Goal: Transaction & Acquisition: Purchase product/service

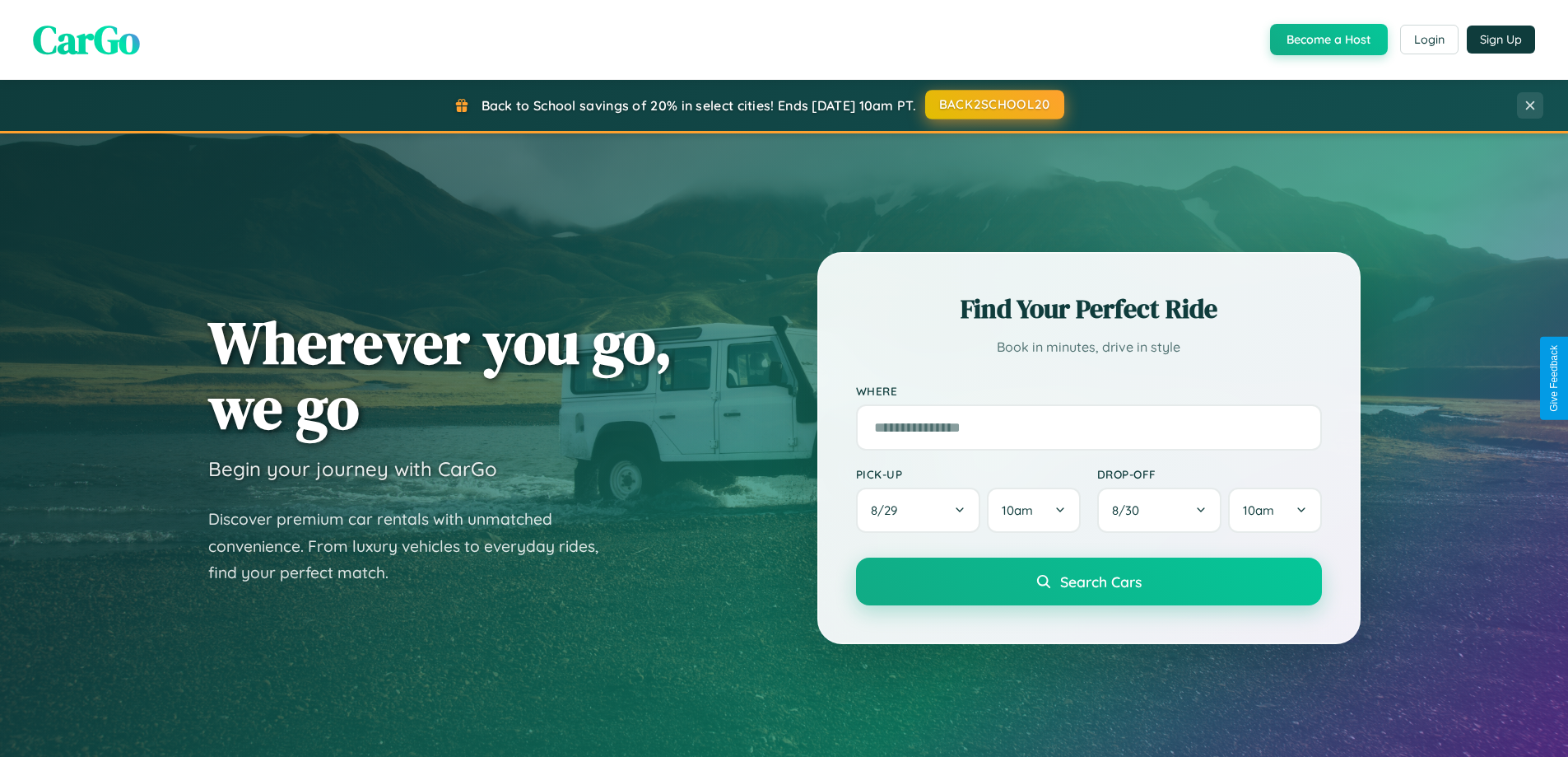
click at [994, 104] on button "BACK2SCHOOL20" at bounding box center [995, 104] width 139 height 29
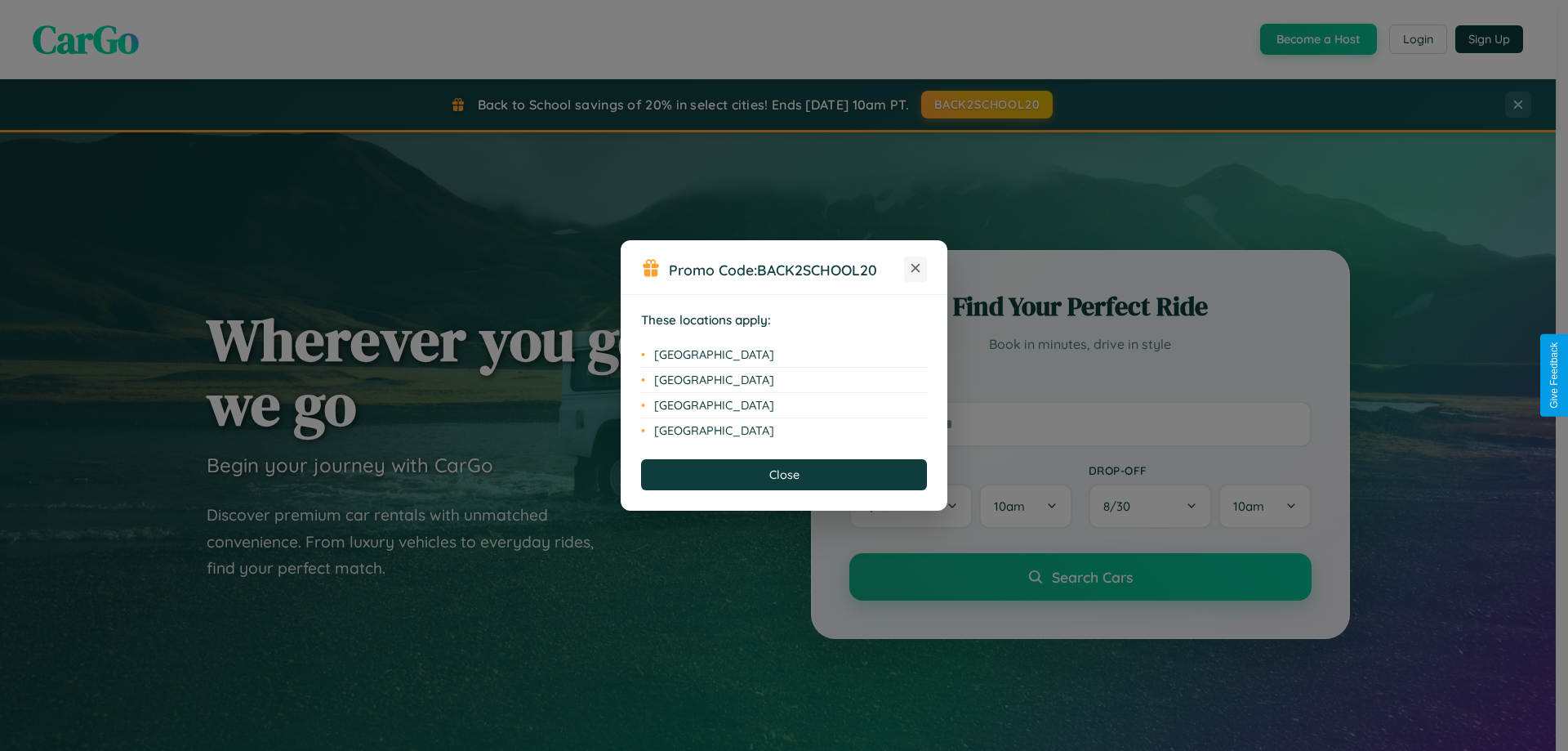
click at [915, 268] on icon at bounding box center [916, 268] width 9 height 9
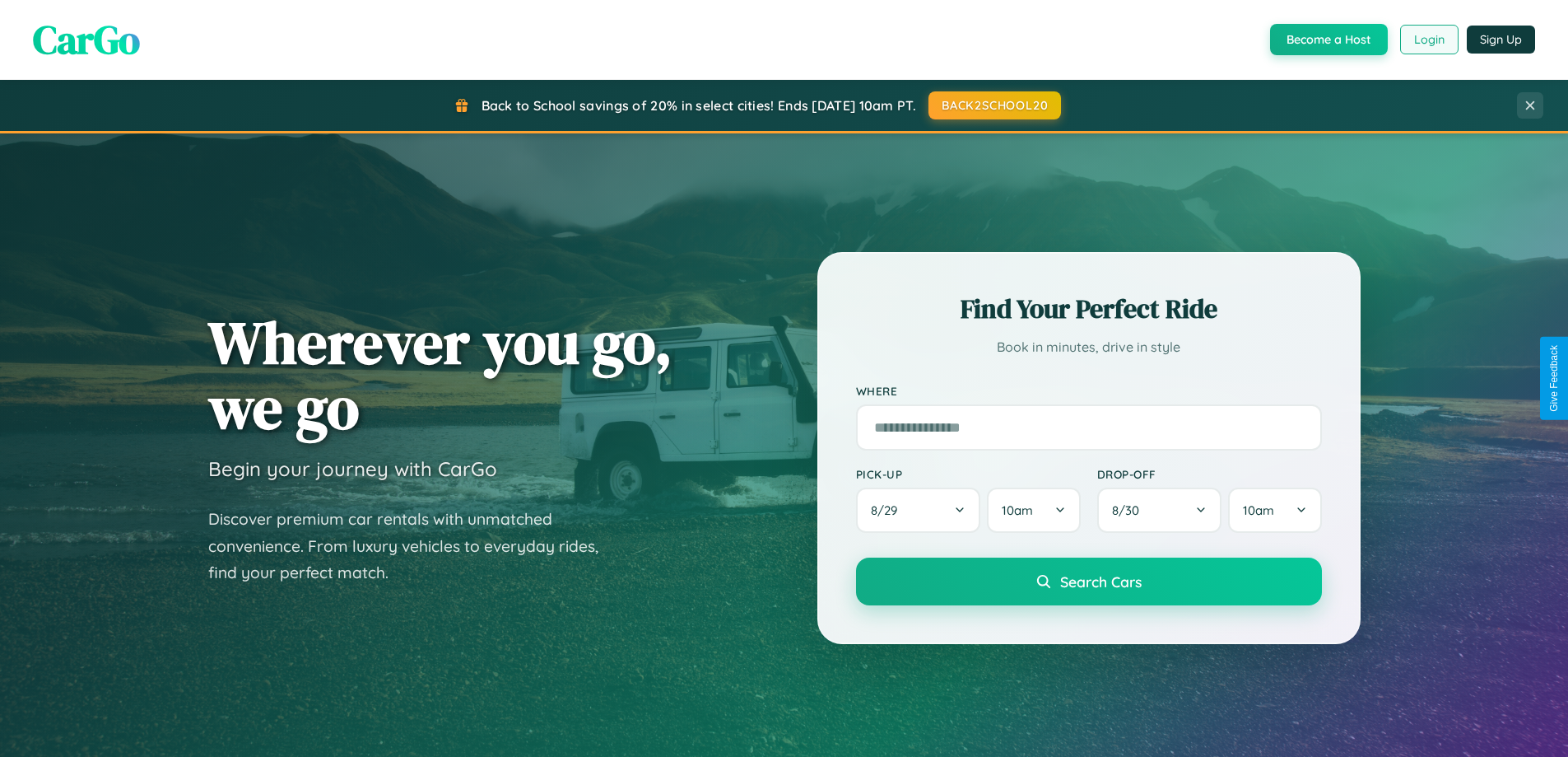
click at [1428, 39] on button "Login" at bounding box center [1430, 39] width 59 height 29
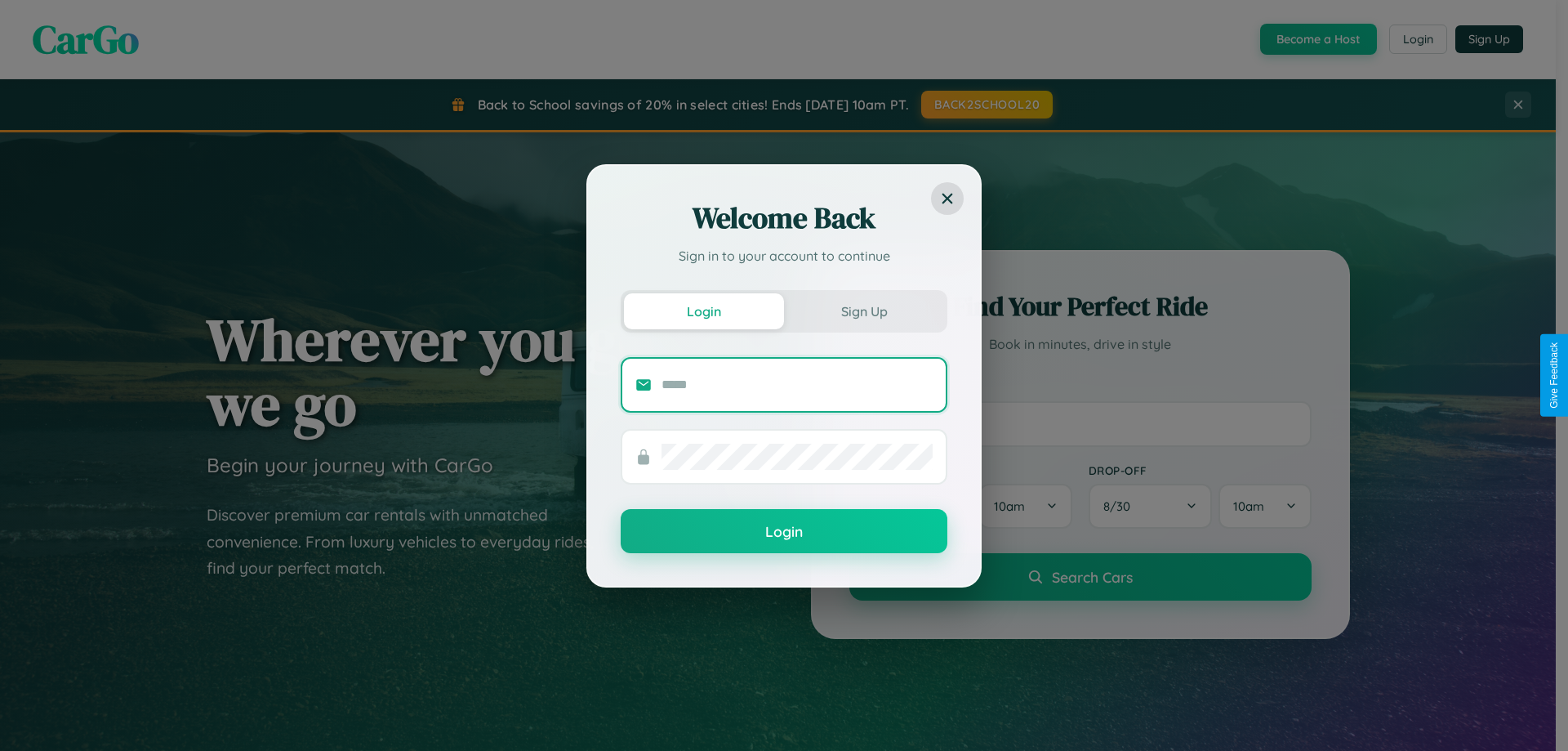
click at [797, 384] on input "text" at bounding box center [796, 385] width 271 height 26
type input "**********"
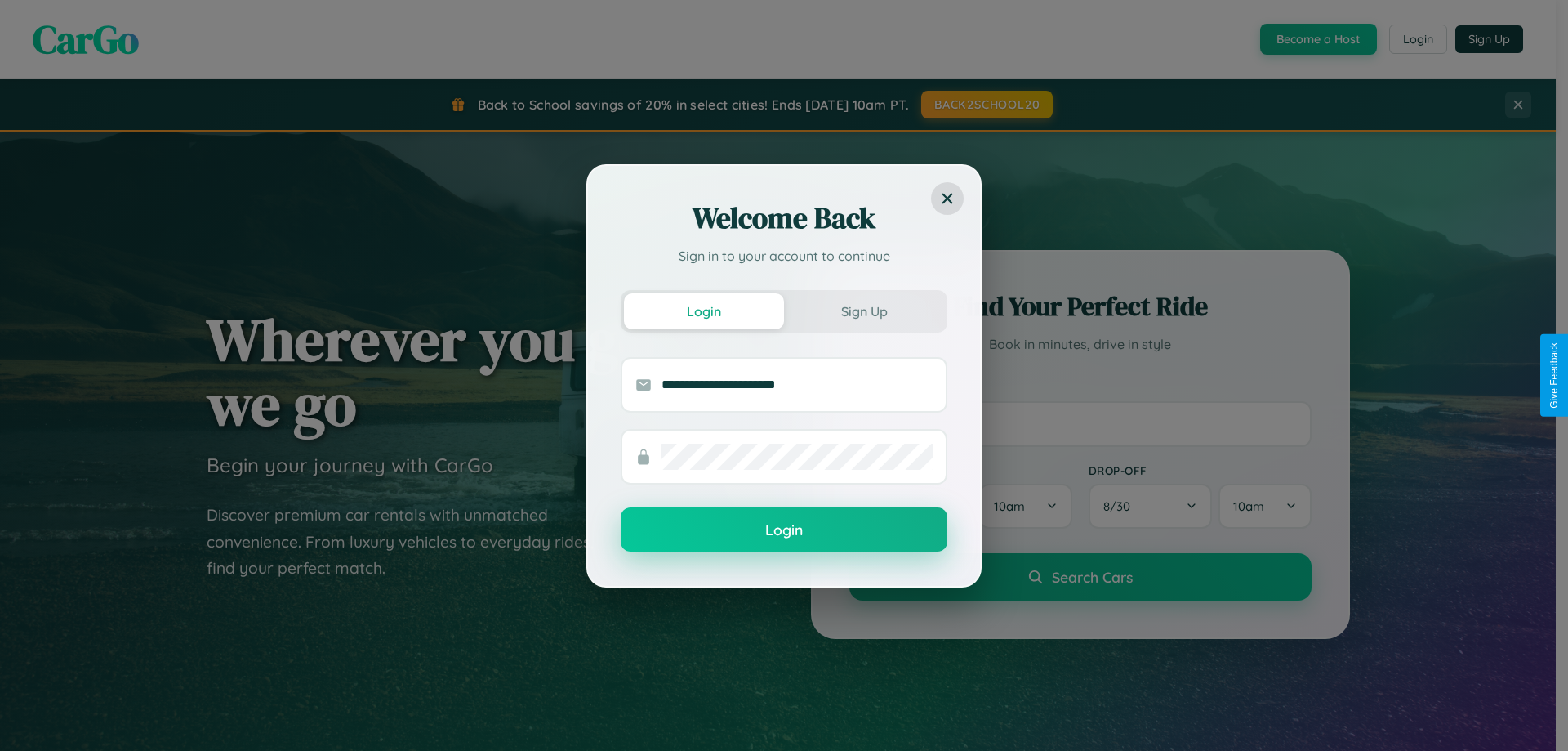
click at [784, 530] on button "Login" at bounding box center [784, 529] width 326 height 44
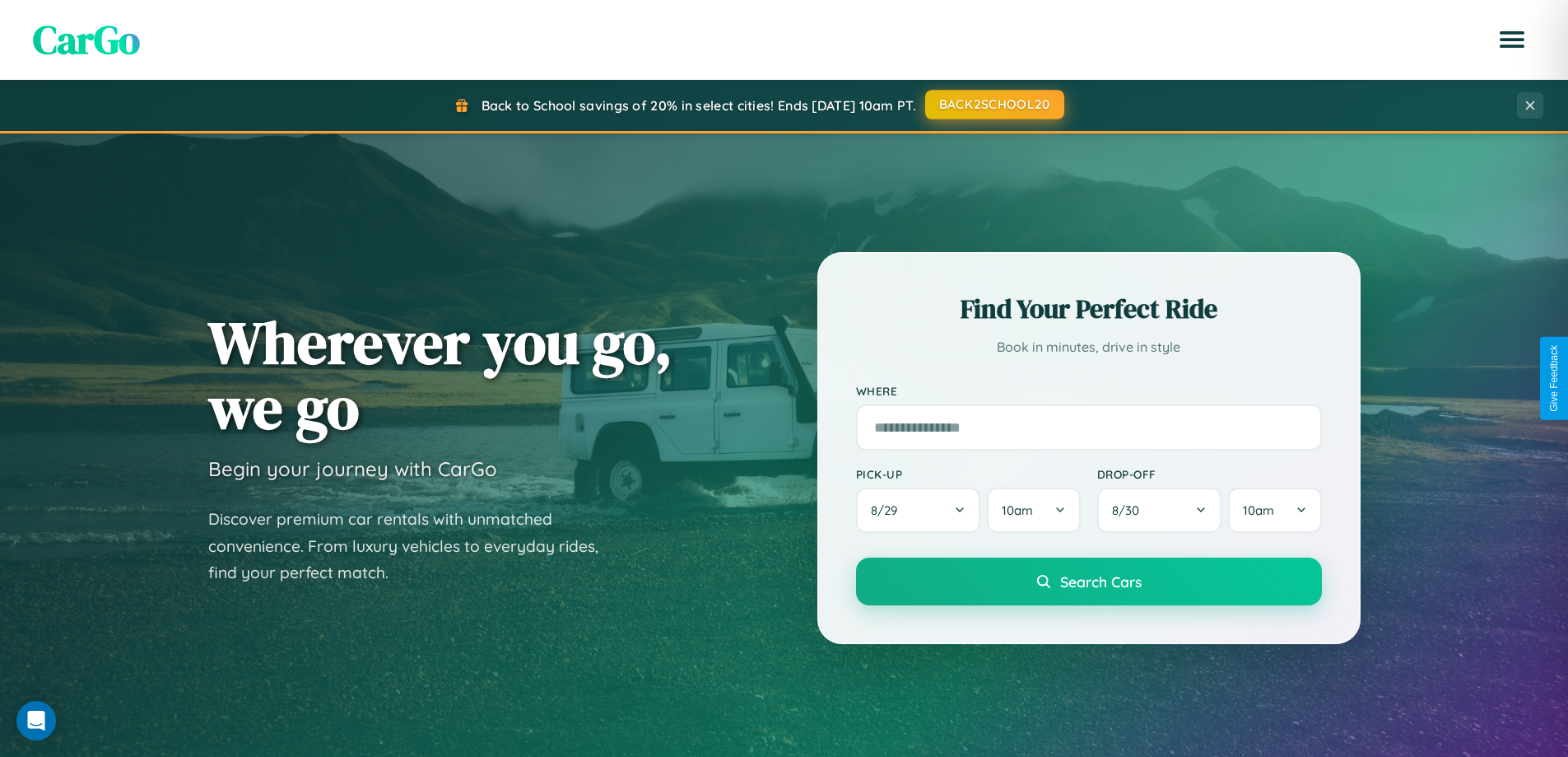
click at [994, 104] on button "BACK2SCHOOL20" at bounding box center [995, 104] width 139 height 29
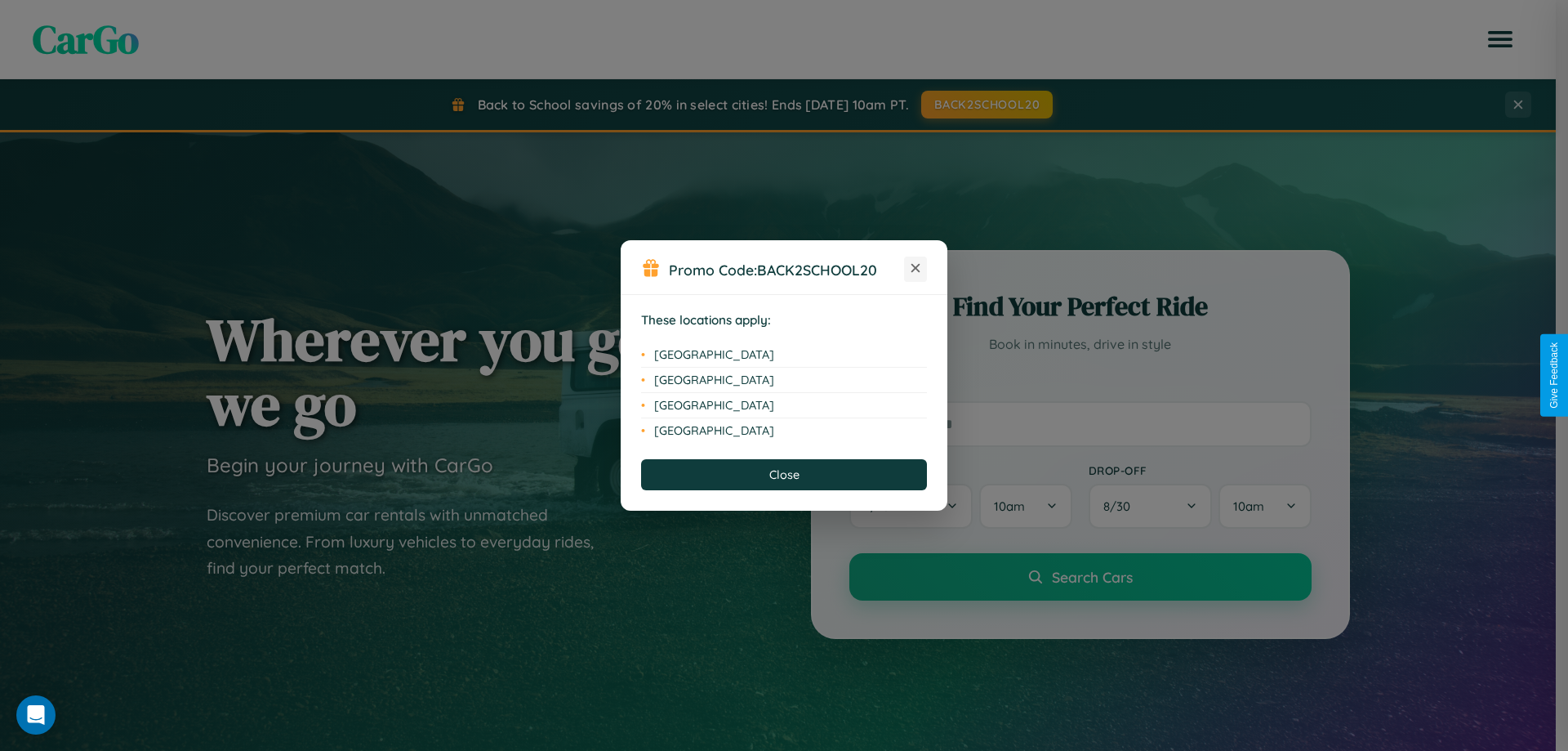
click at [915, 268] on icon at bounding box center [916, 268] width 9 height 9
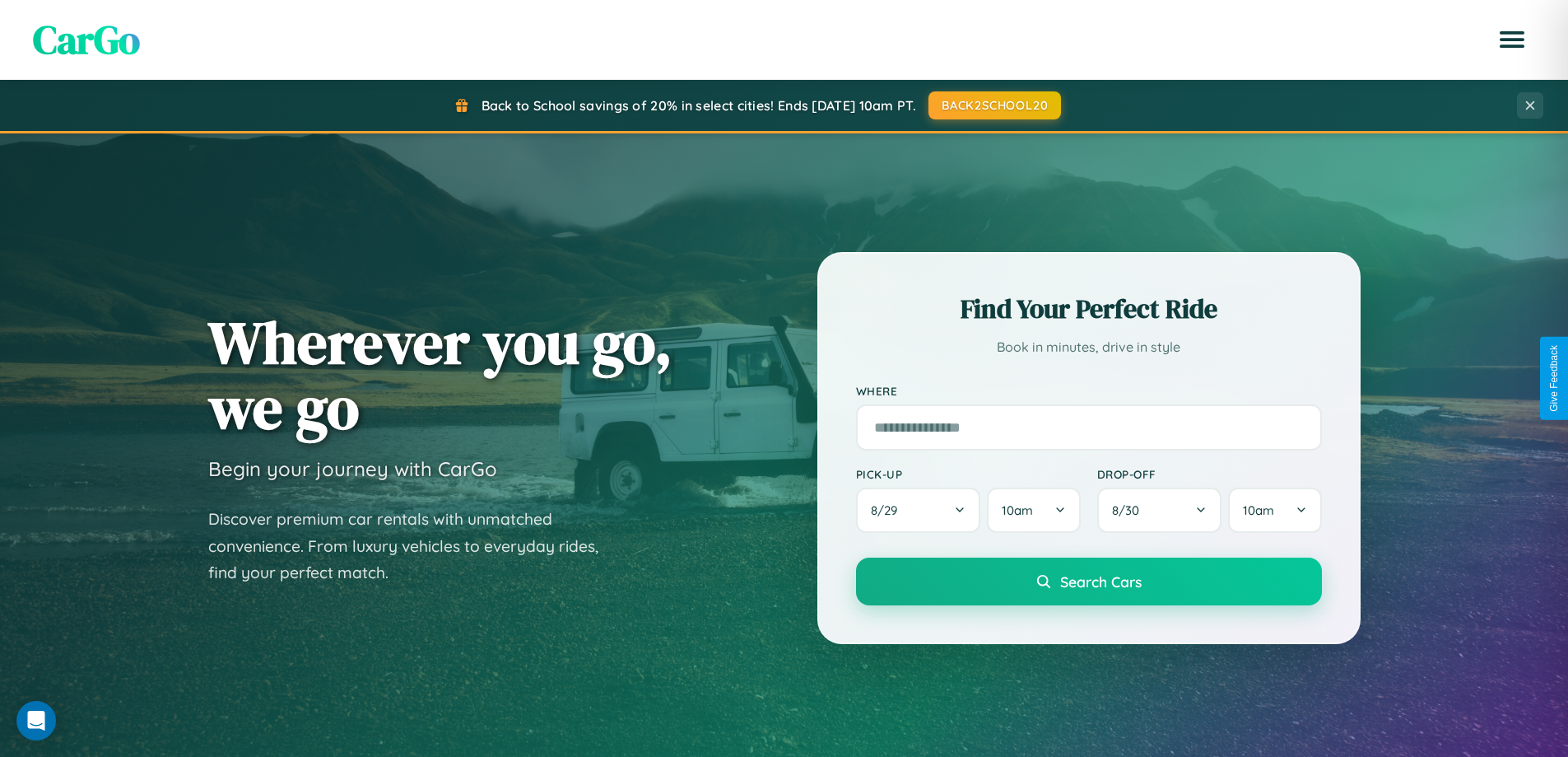
scroll to position [1133, 0]
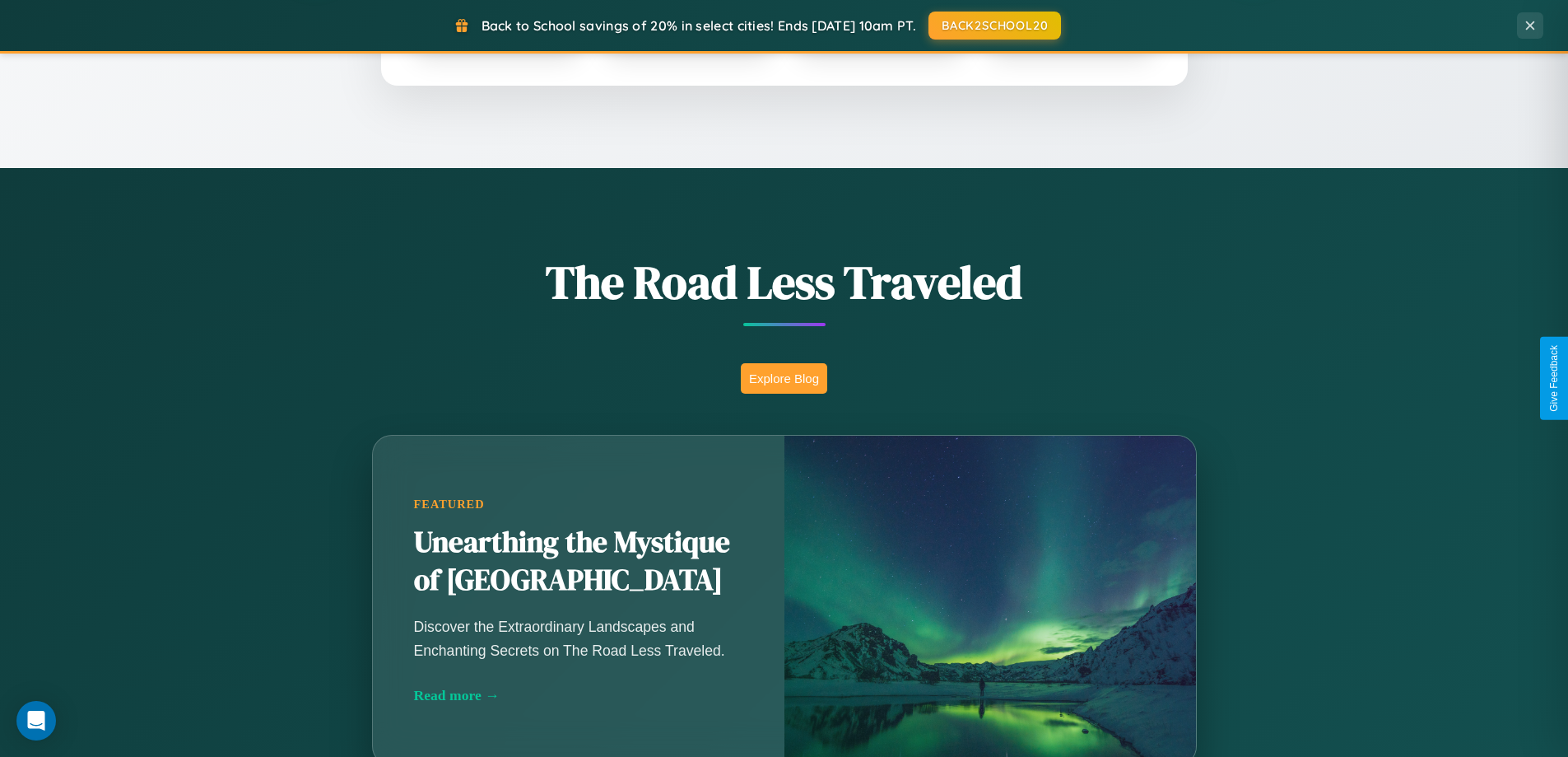
click at [784, 378] on button "Explore Blog" at bounding box center [784, 378] width 87 height 30
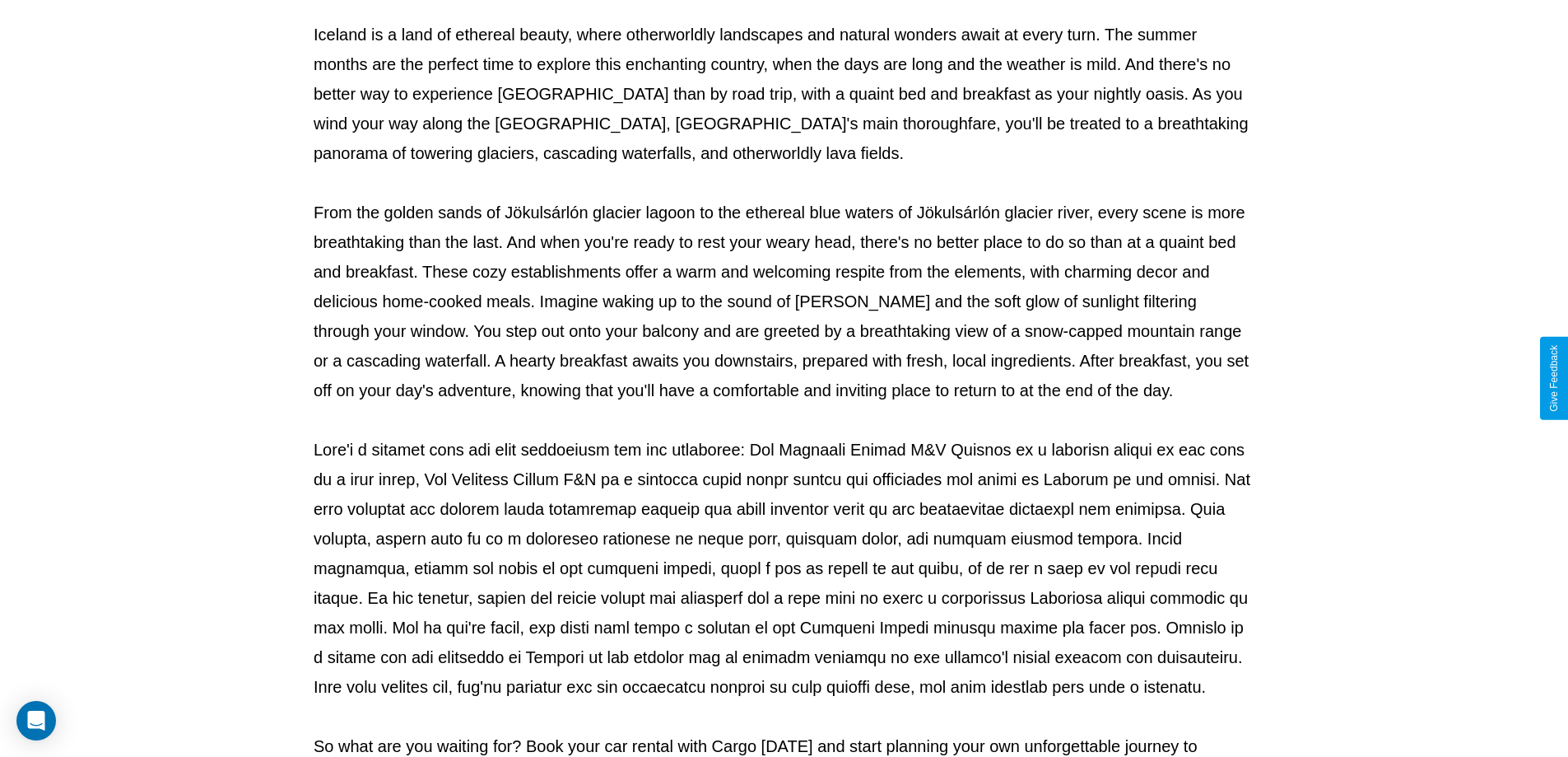
scroll to position [533, 0]
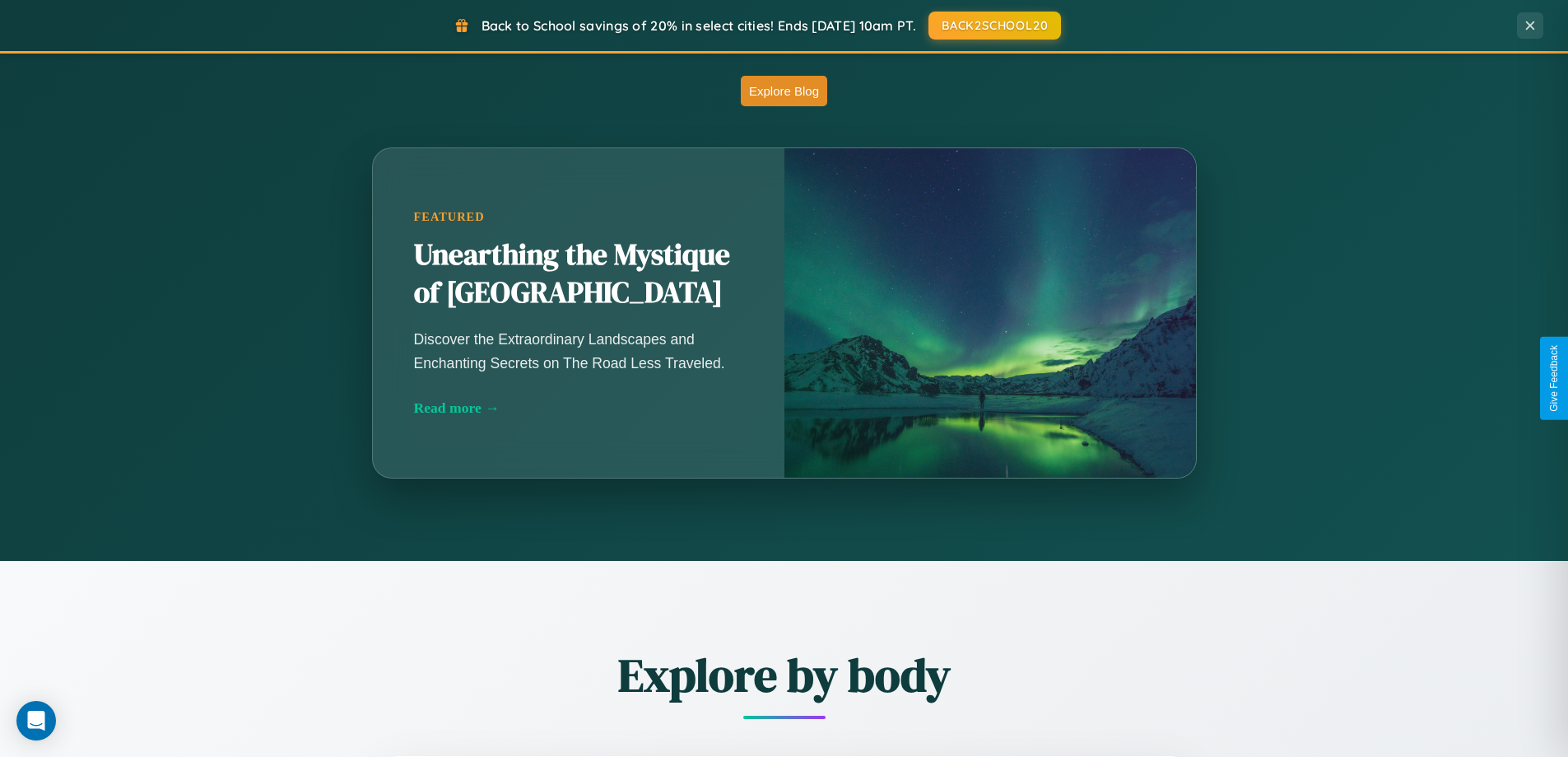
scroll to position [1929, 0]
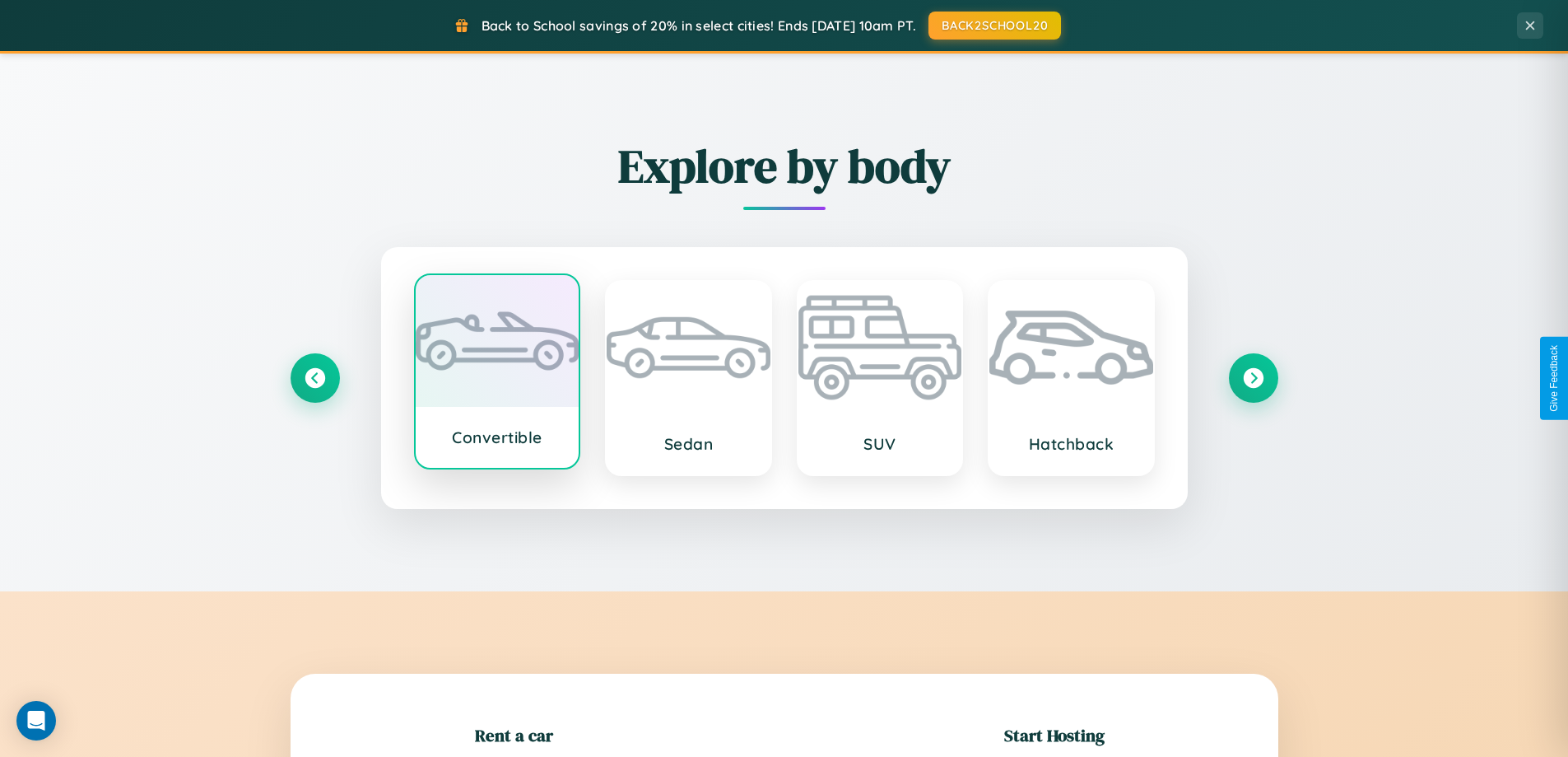
click at [496, 373] on div at bounding box center [497, 341] width 164 height 132
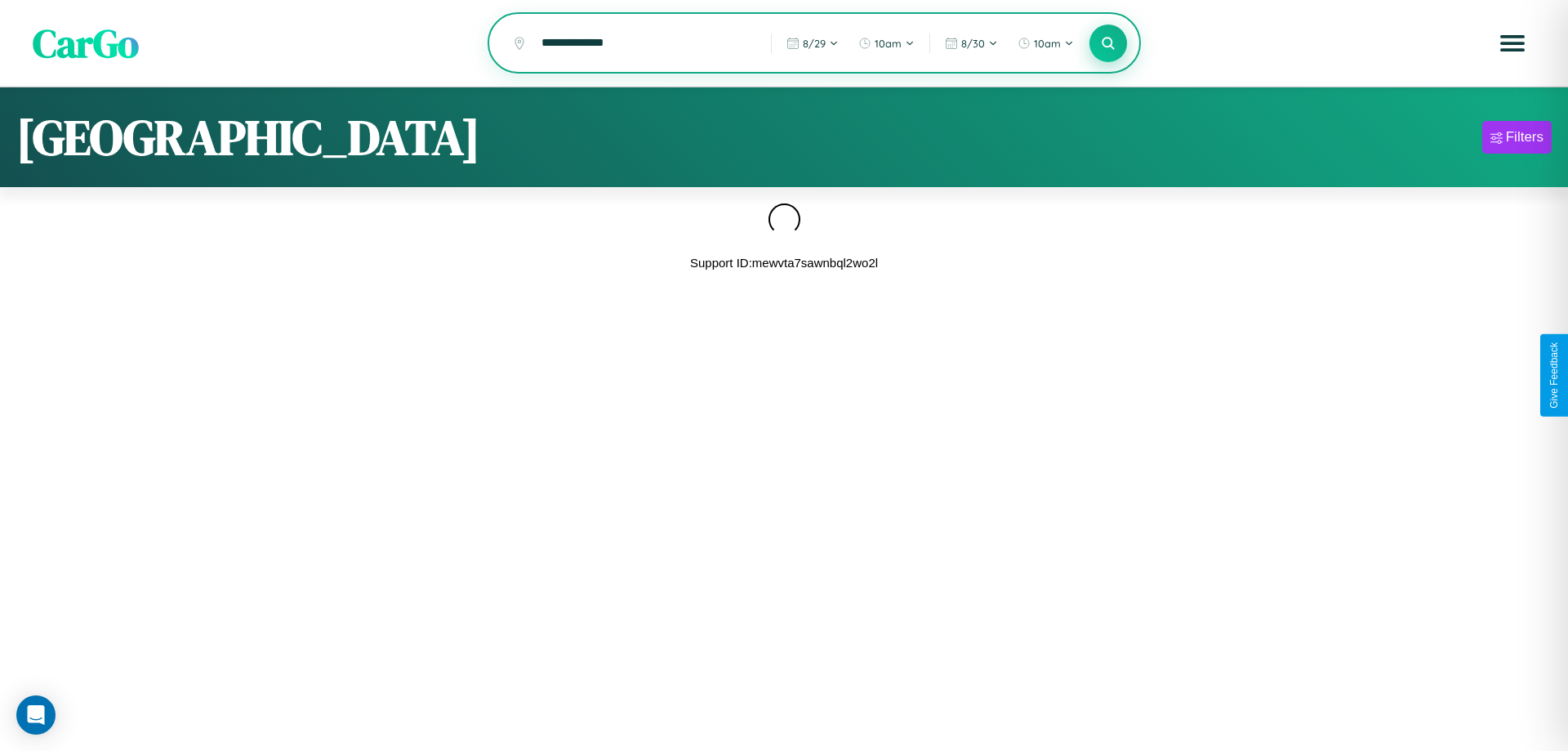
click at [1108, 44] on icon at bounding box center [1107, 43] width 15 height 15
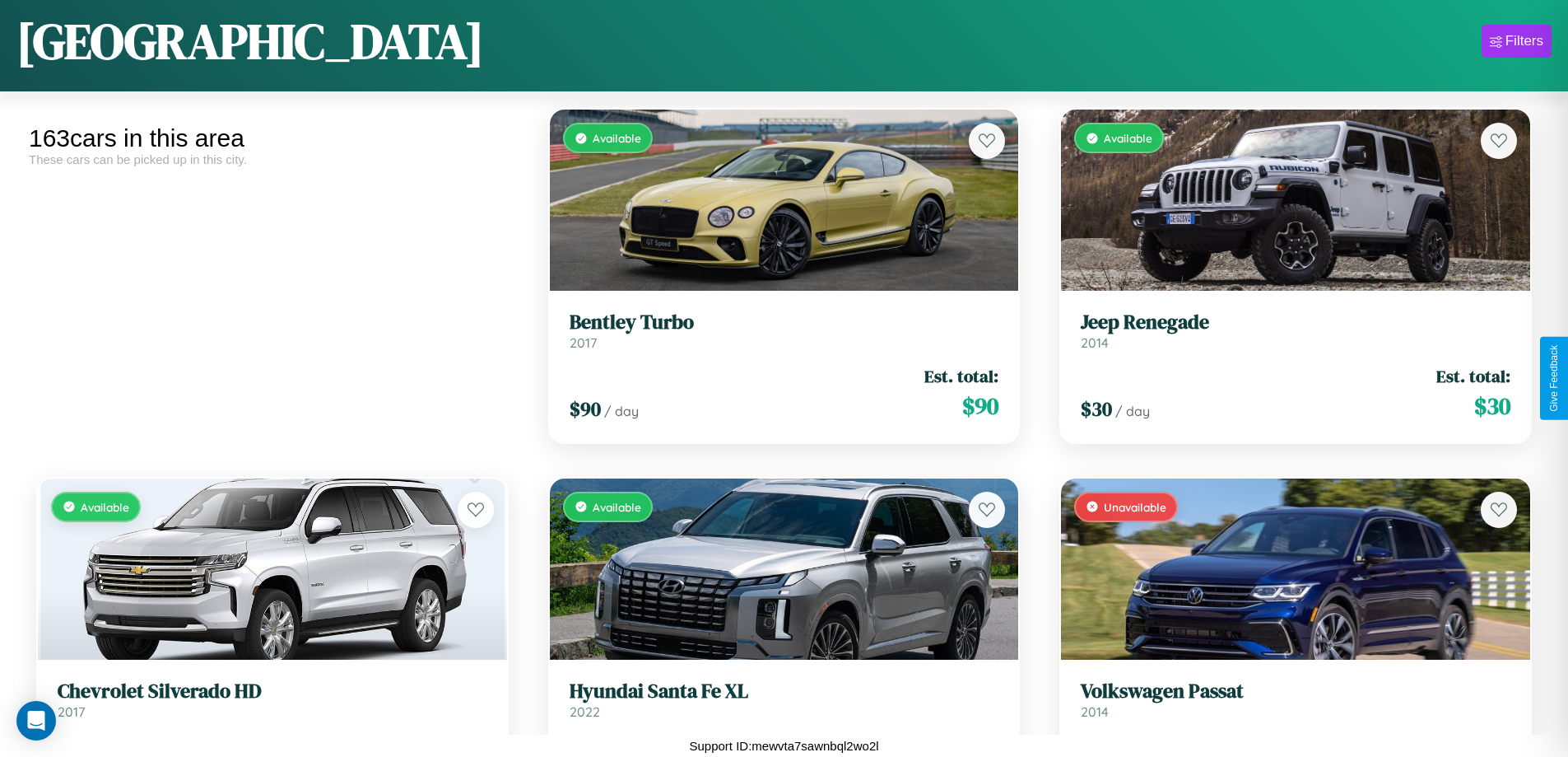
scroll to position [5392, 0]
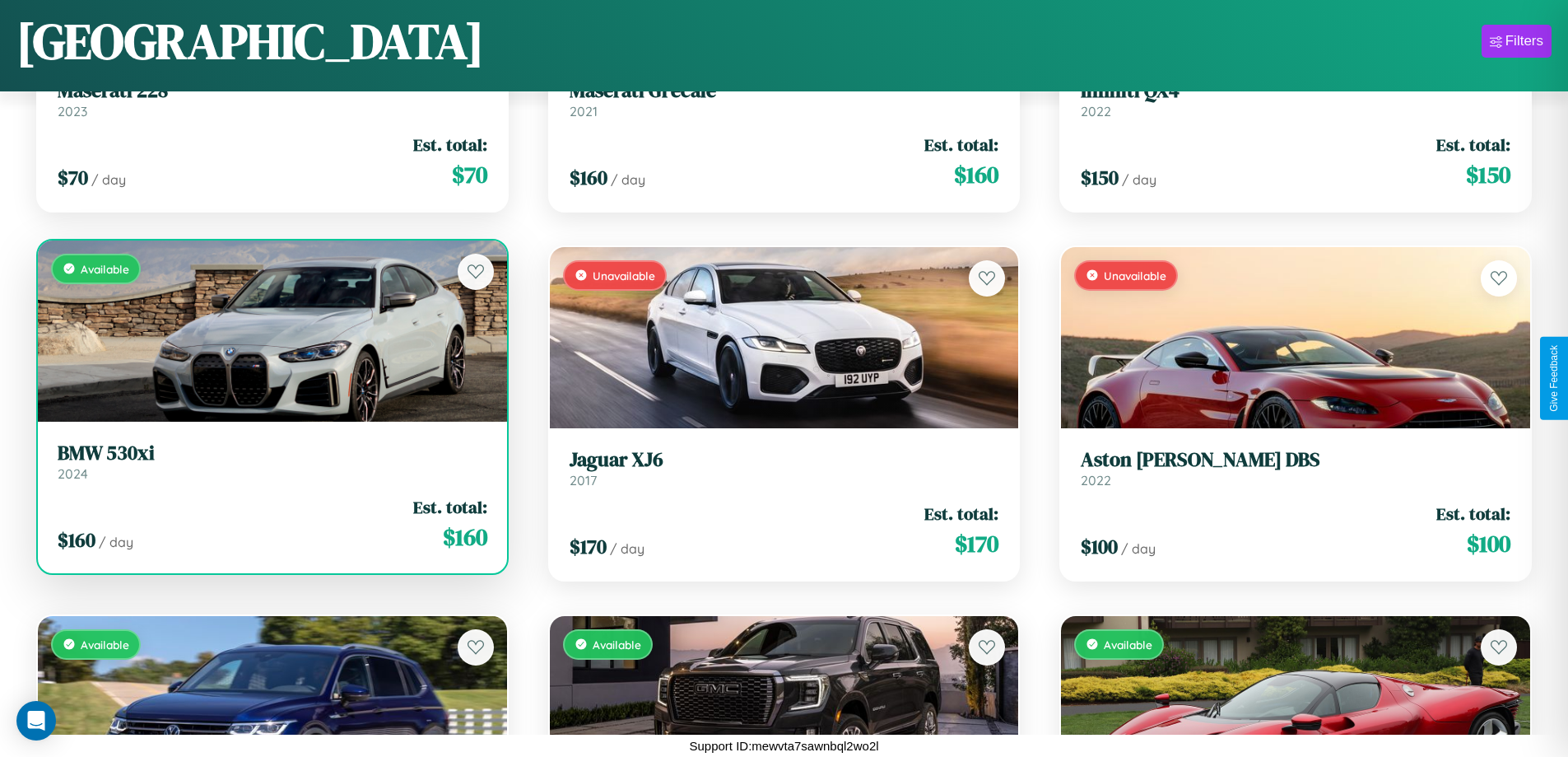
click at [270, 464] on link "BMW 530xi 2024" at bounding box center [272, 462] width 430 height 40
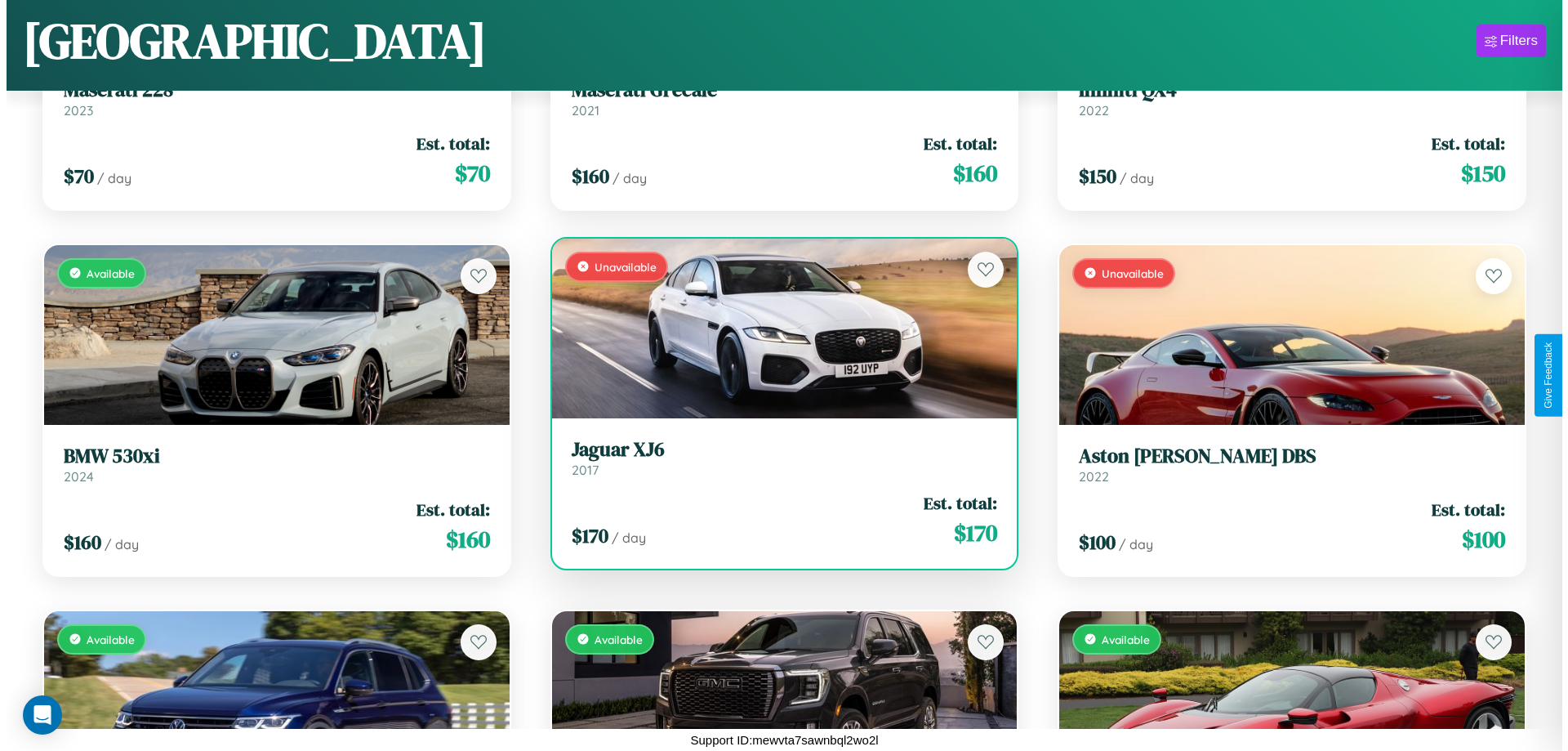
scroll to position [0, 0]
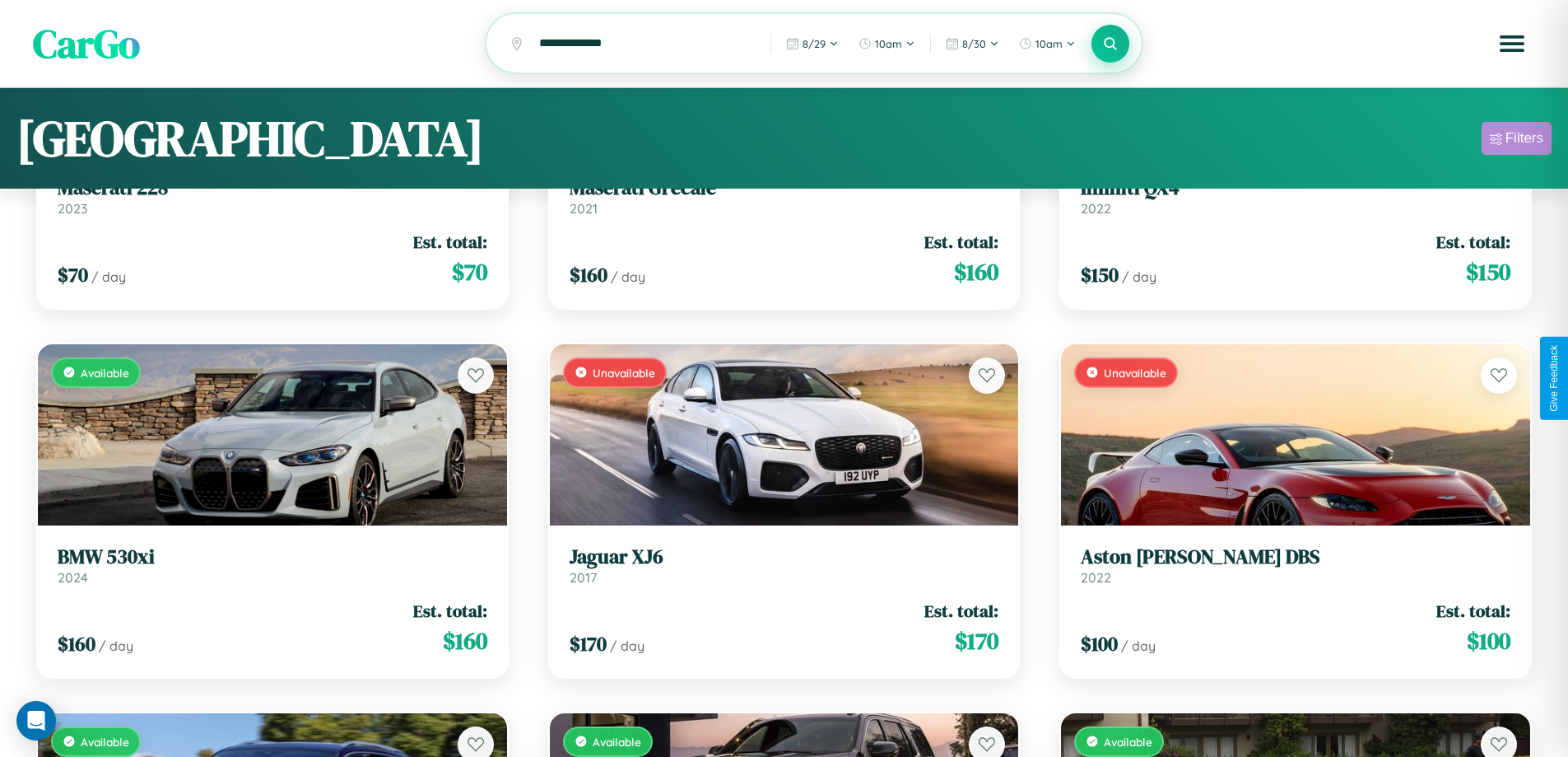
click at [1517, 141] on div "Filters" at bounding box center [1524, 138] width 37 height 16
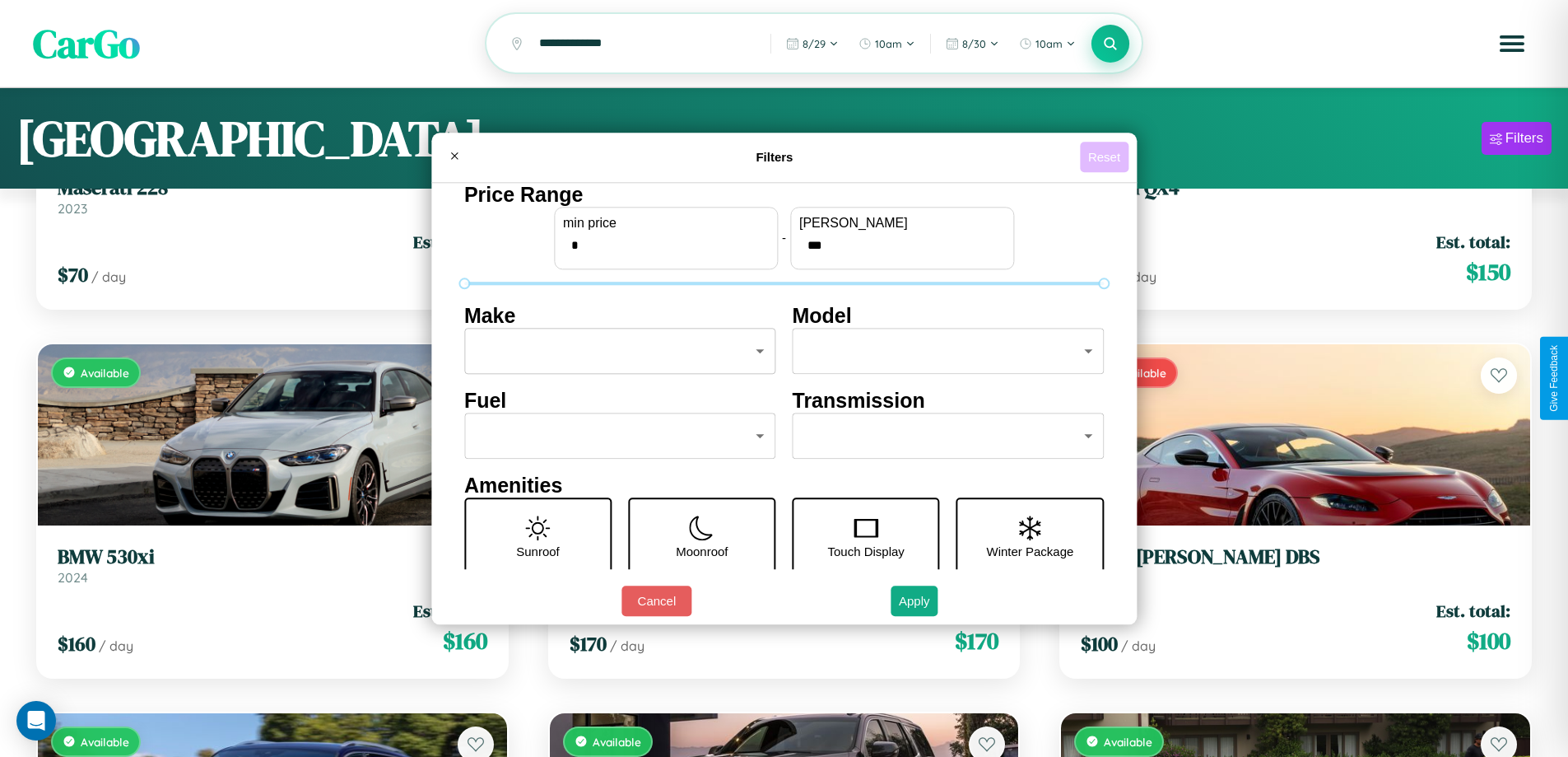
click at [1106, 156] on button "Reset" at bounding box center [1104, 156] width 48 height 30
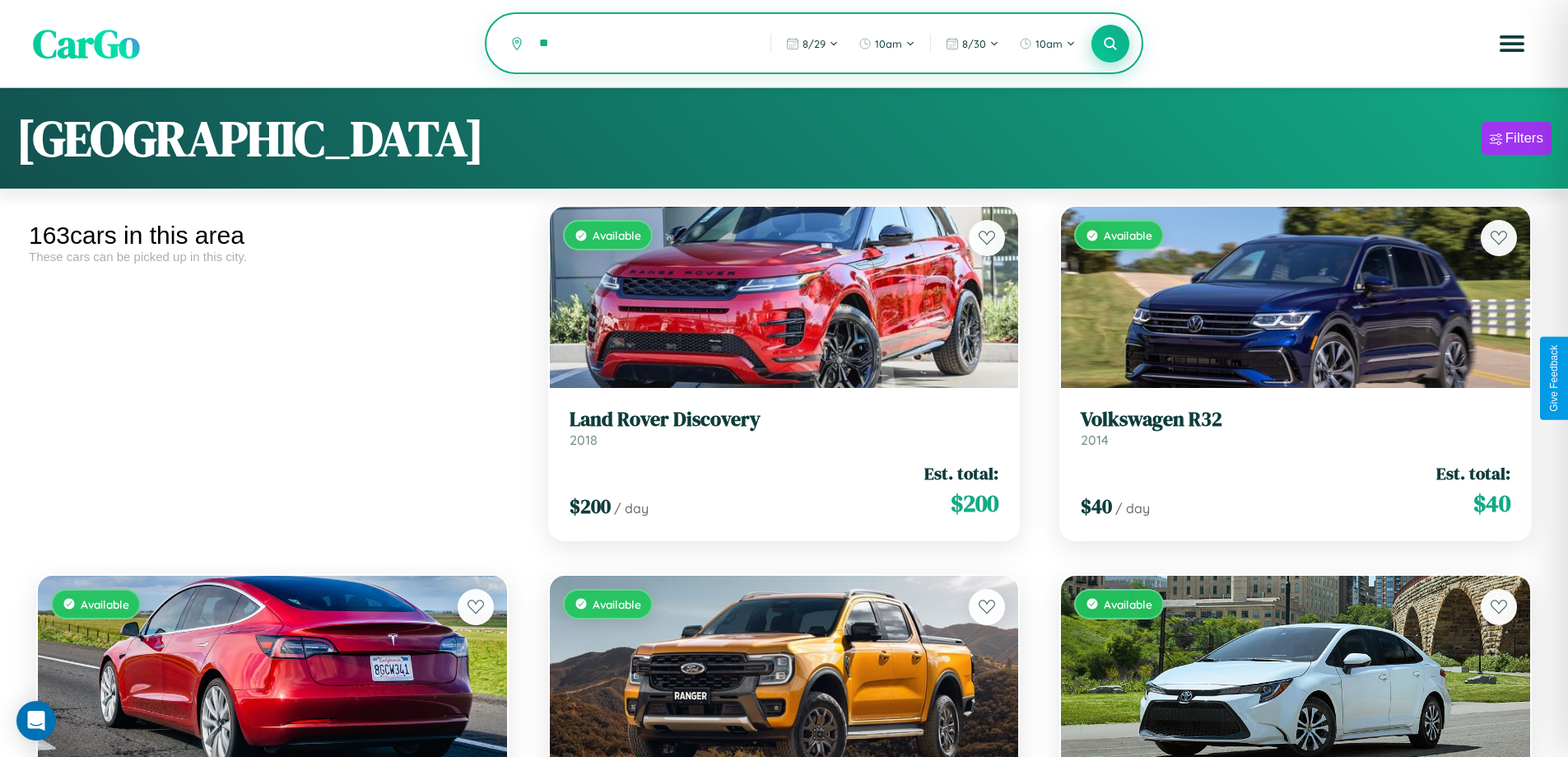
type input "*"
type input "****"
click at [1111, 45] on icon at bounding box center [1111, 43] width 16 height 16
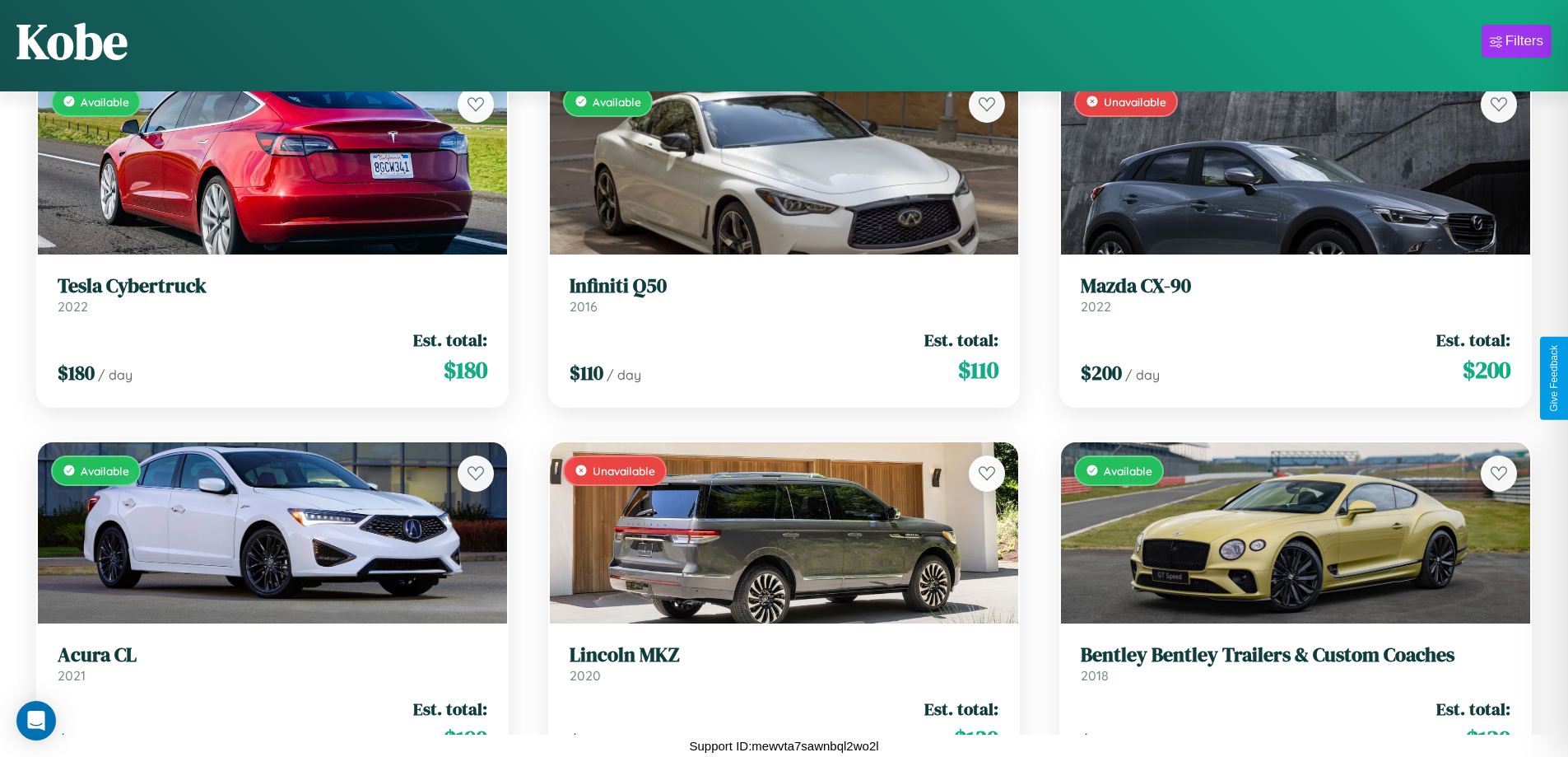
scroll to position [2074, 0]
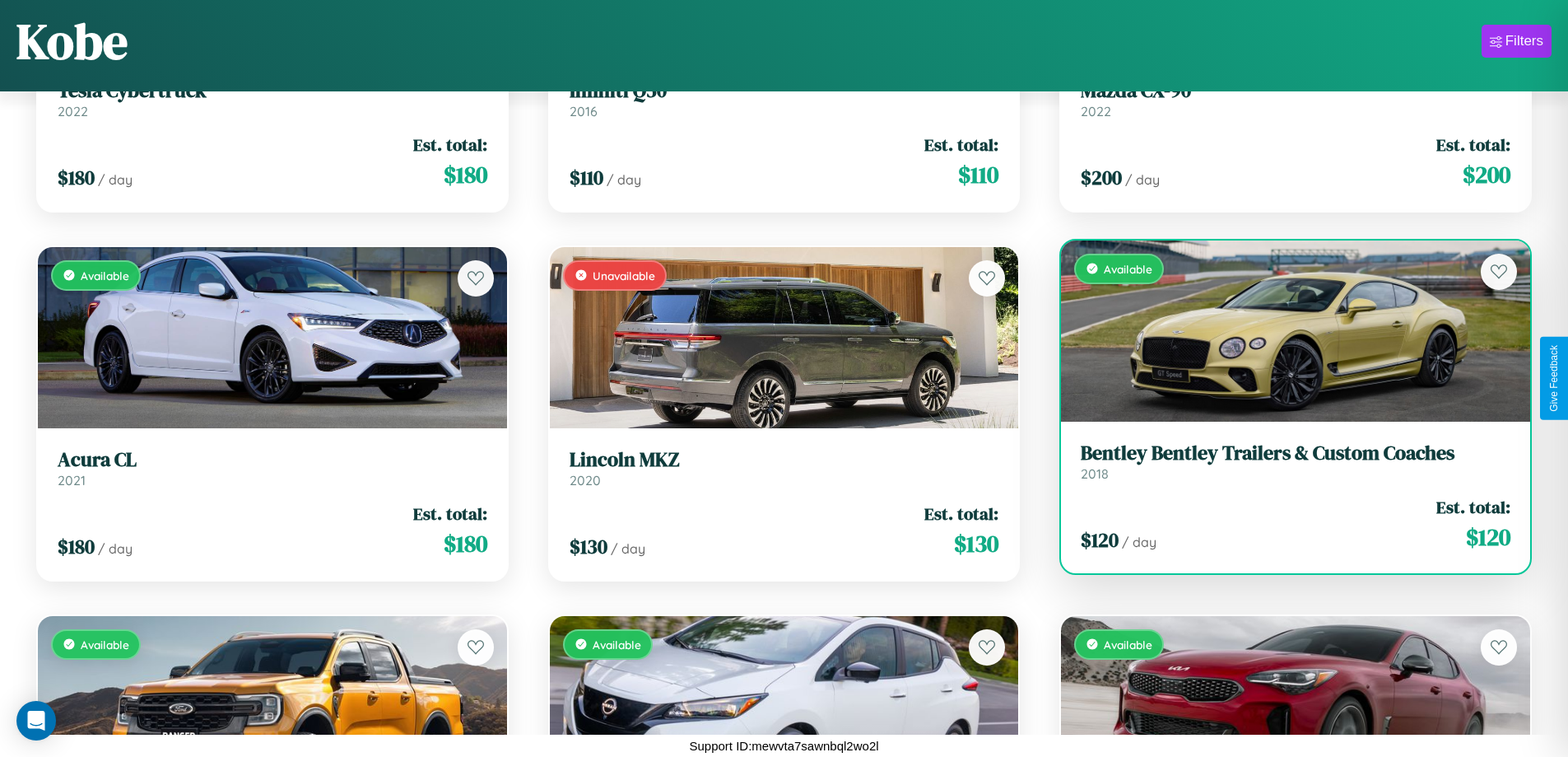
click at [1285, 524] on div "$ 120 / day Est. total: $ 120" at bounding box center [1296, 524] width 430 height 59
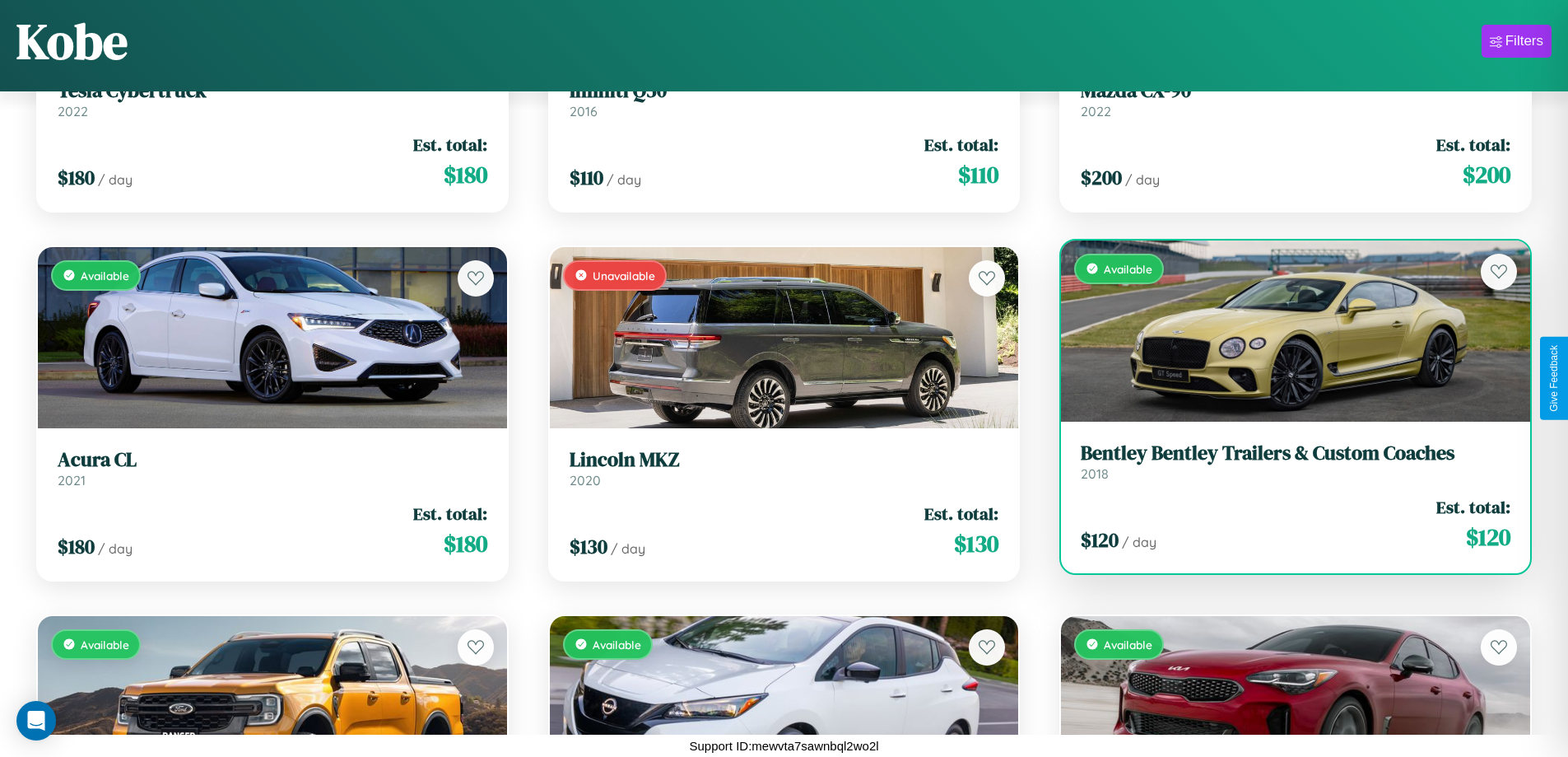
click at [1285, 524] on div "$ 120 / day Est. total: $ 120" at bounding box center [1296, 524] width 430 height 59
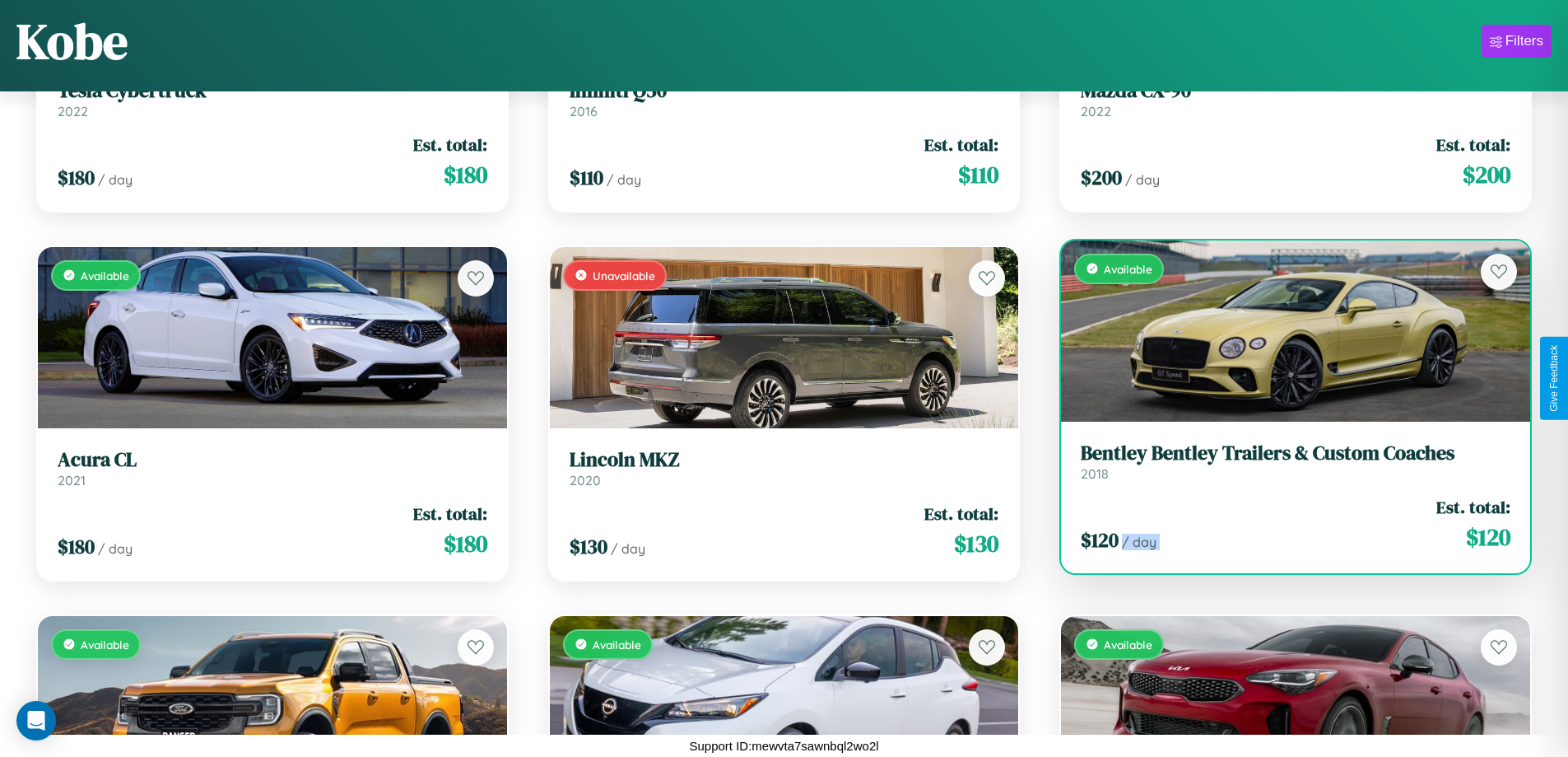
click at [1285, 524] on div "$ 120 / day Est. total: $ 120" at bounding box center [1296, 524] width 430 height 59
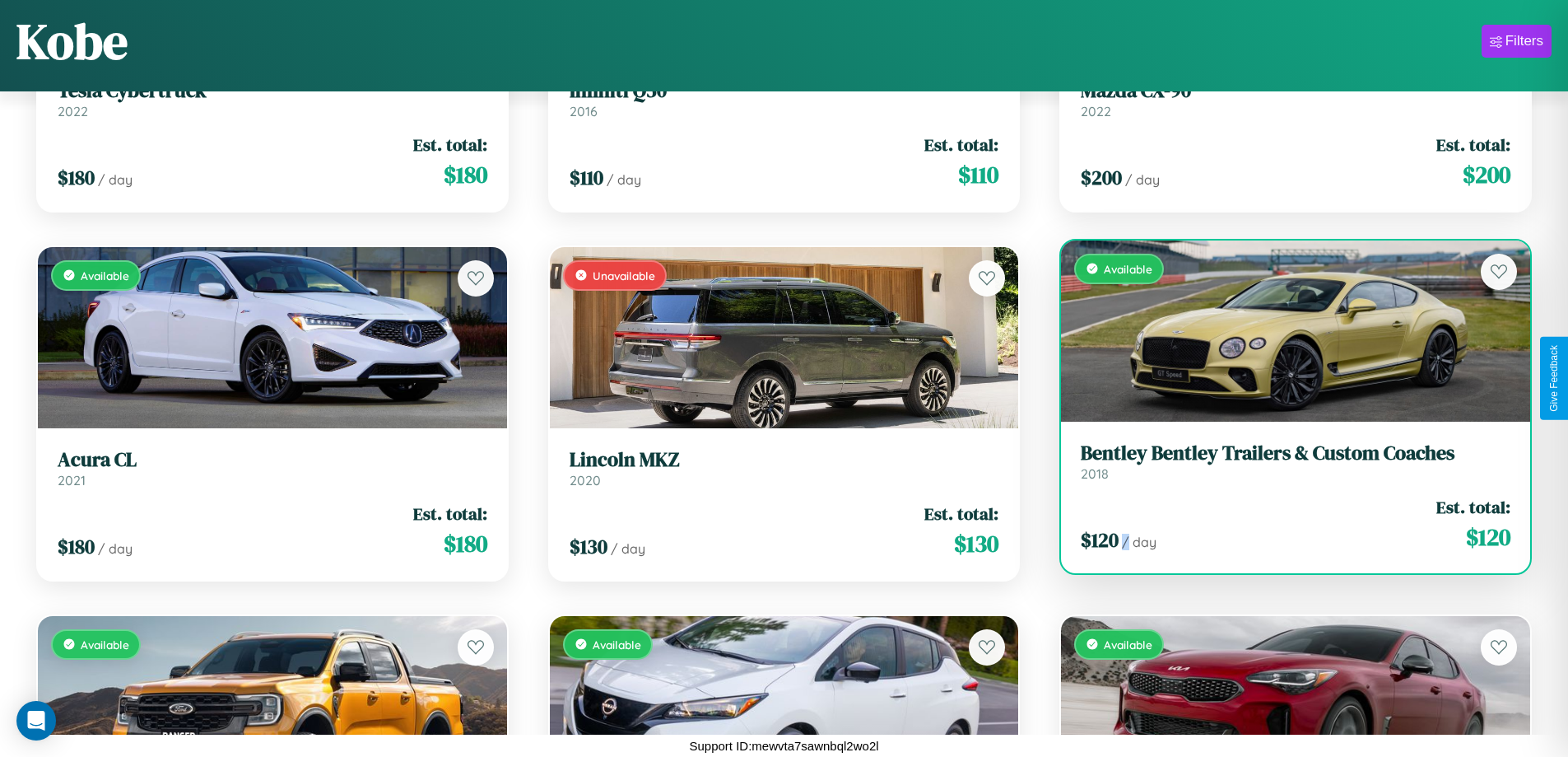
click at [1285, 524] on div "$ 120 / day Est. total: $ 120" at bounding box center [1296, 524] width 430 height 59
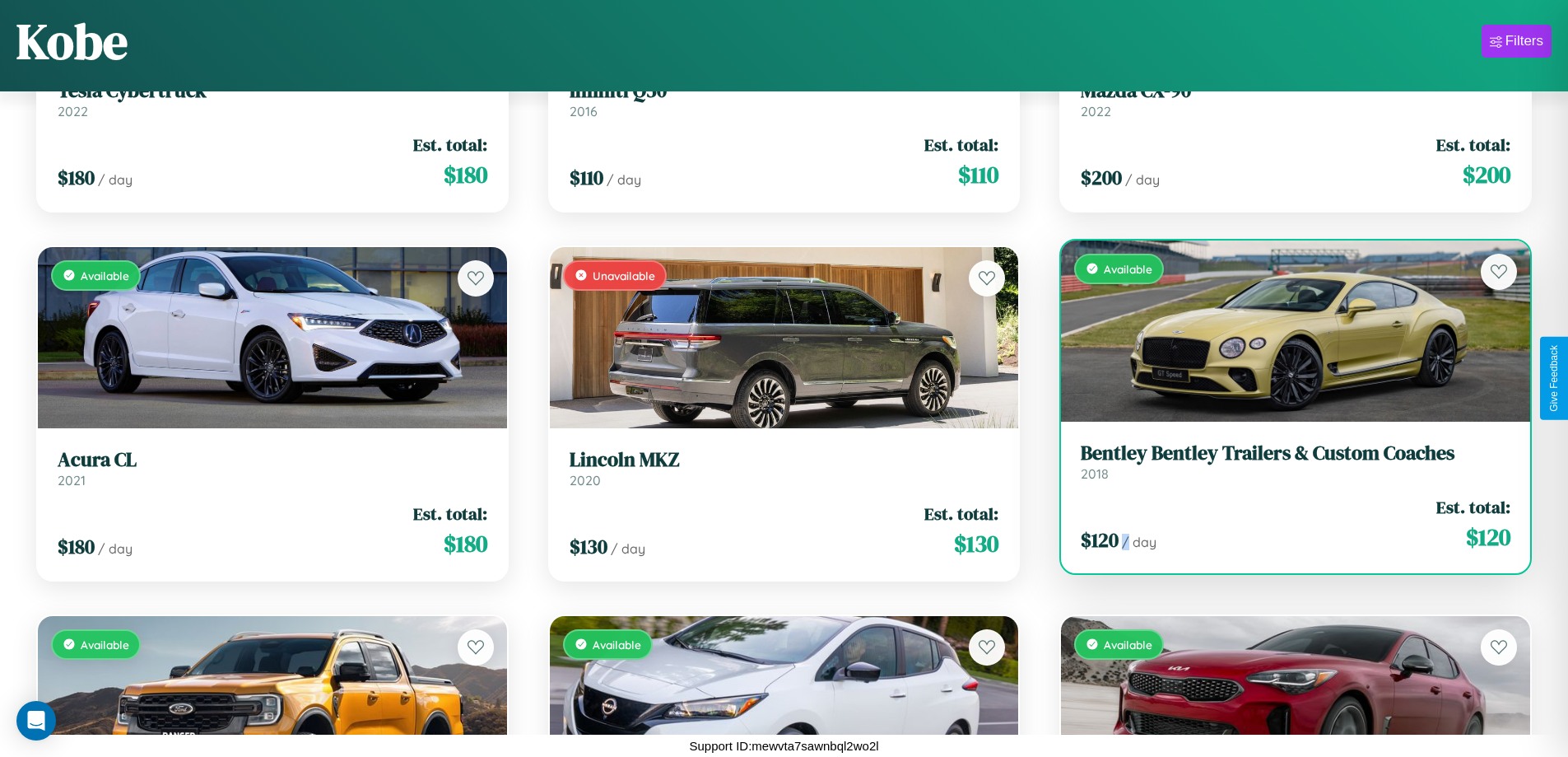
click at [1285, 524] on div "$ 120 / day Est. total: $ 120" at bounding box center [1296, 524] width 430 height 59
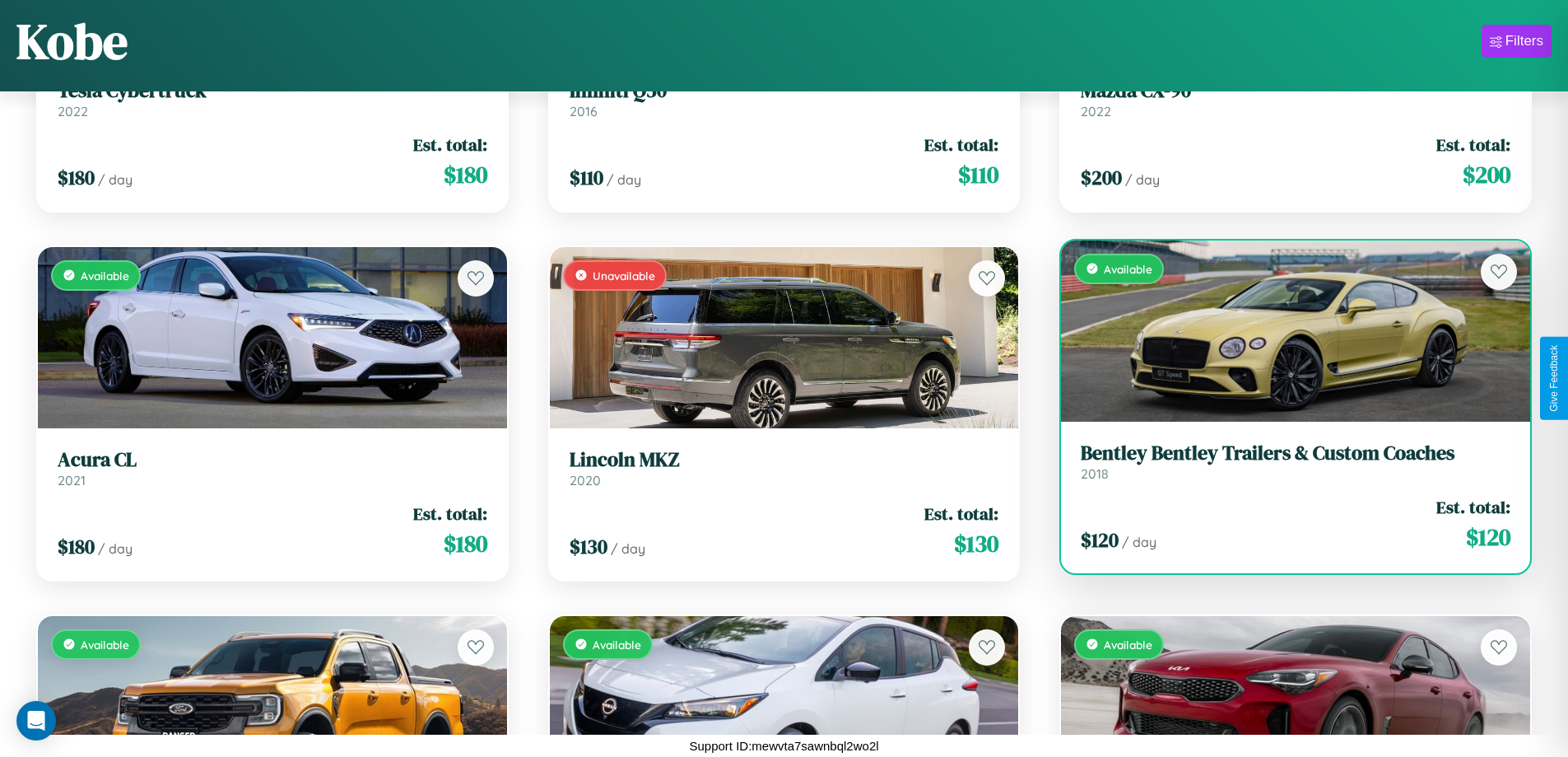
click at [1285, 461] on h3 "Bentley Bentley Trailers & Custom Coaches" at bounding box center [1296, 453] width 430 height 24
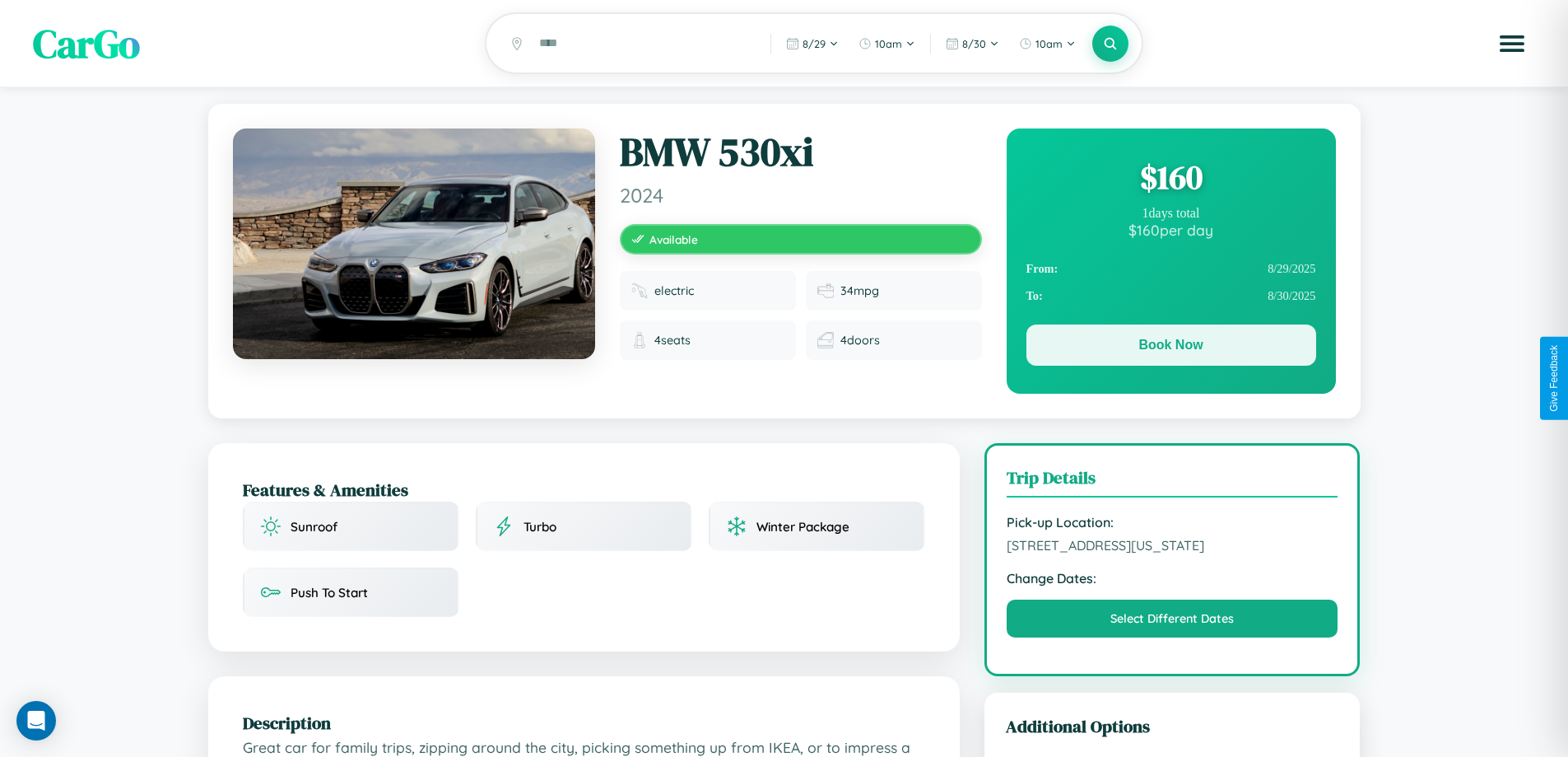
click at [1171, 347] on button "Book Now" at bounding box center [1171, 345] width 290 height 41
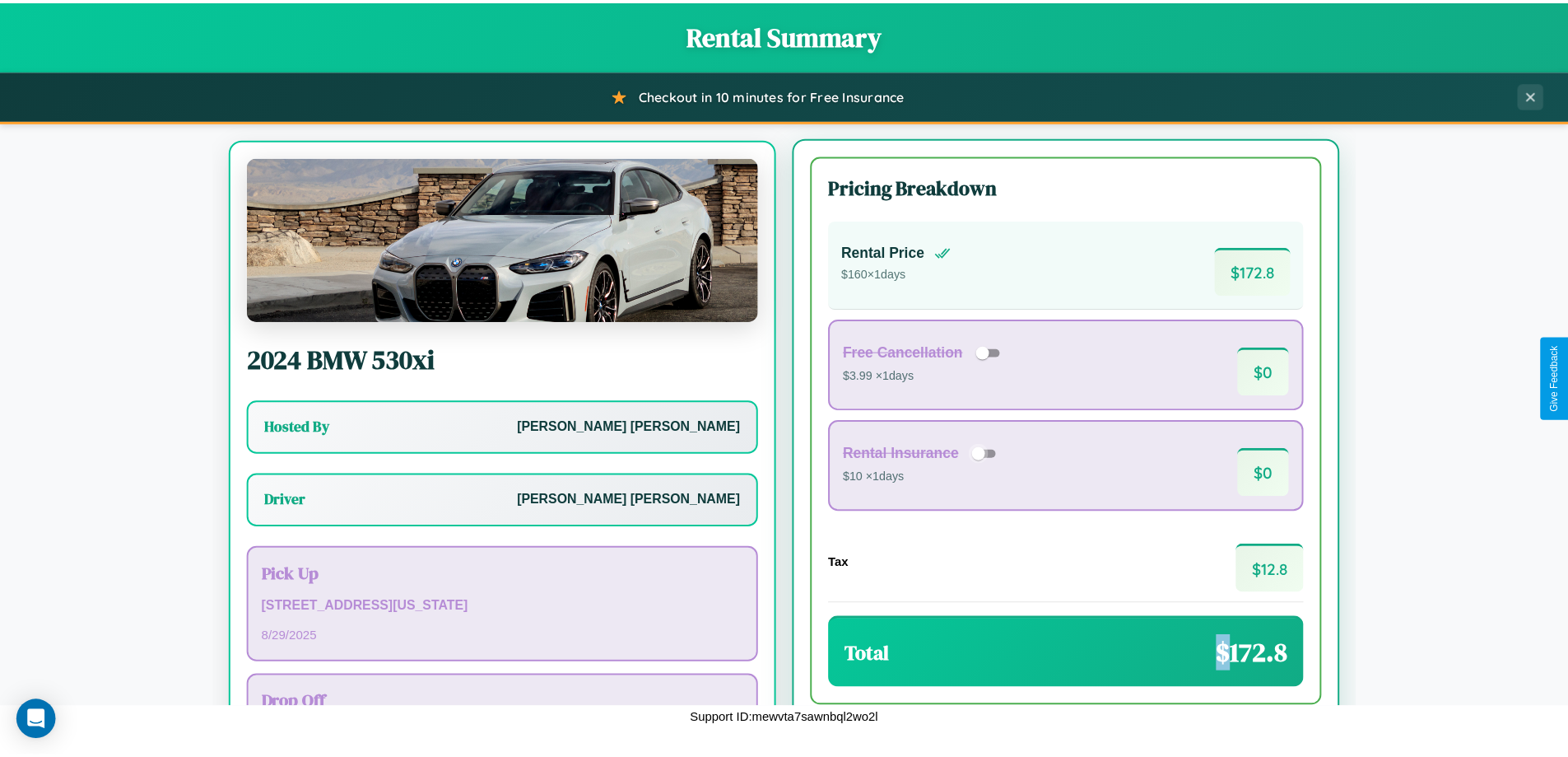
scroll to position [77, 0]
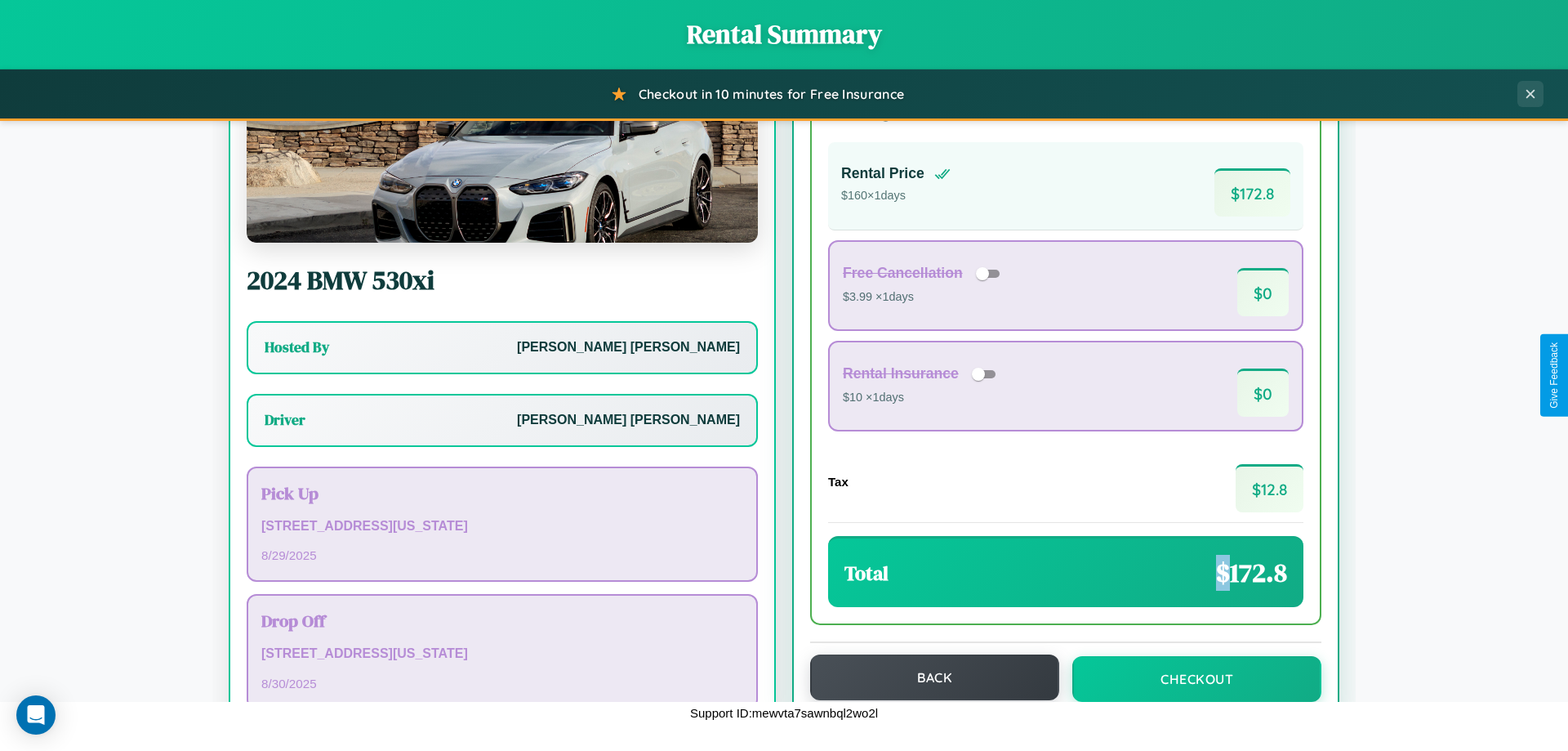
click at [927, 678] on button "Back" at bounding box center [934, 677] width 249 height 45
